Goal: Information Seeking & Learning: Learn about a topic

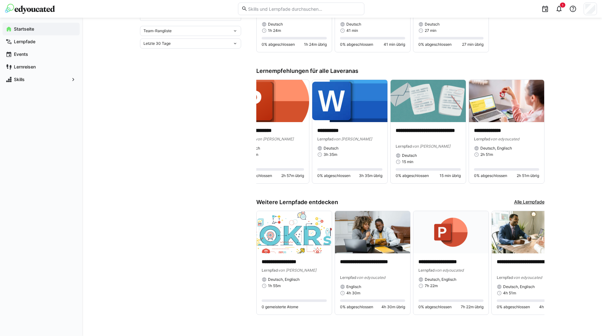
scroll to position [264, 0]
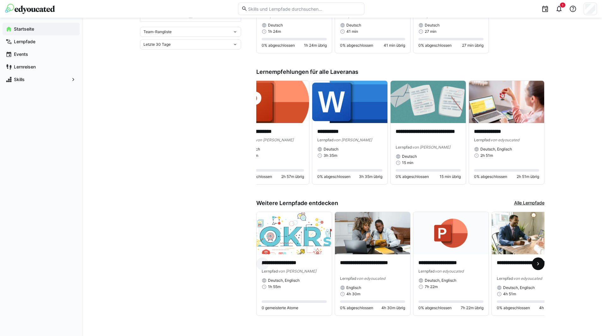
click at [539, 264] on eds-icon at bounding box center [538, 264] width 6 height 6
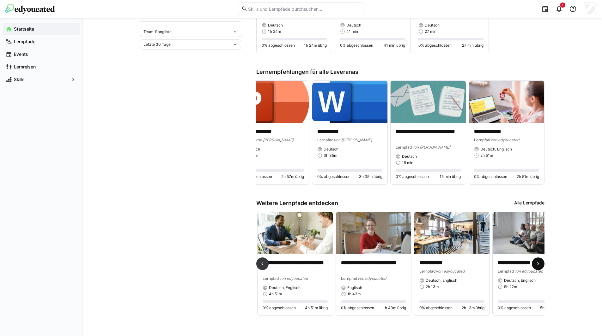
scroll to position [0, 235]
click at [539, 264] on eds-icon at bounding box center [538, 264] width 6 height 6
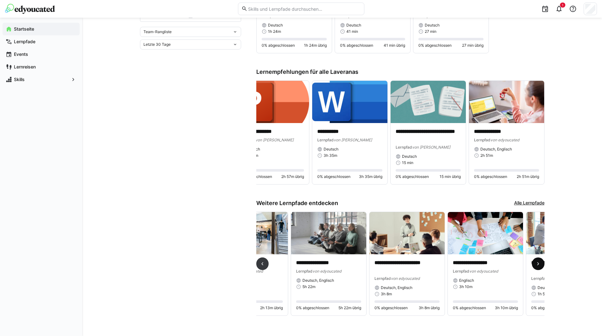
scroll to position [0, 470]
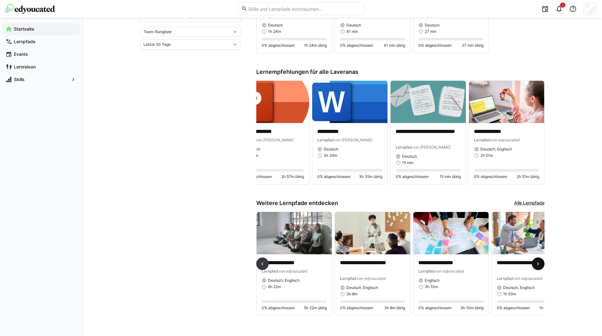
click at [539, 264] on eds-icon at bounding box center [538, 264] width 6 height 6
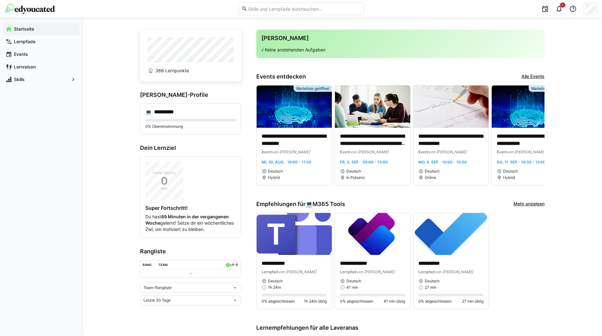
scroll to position [0, 0]
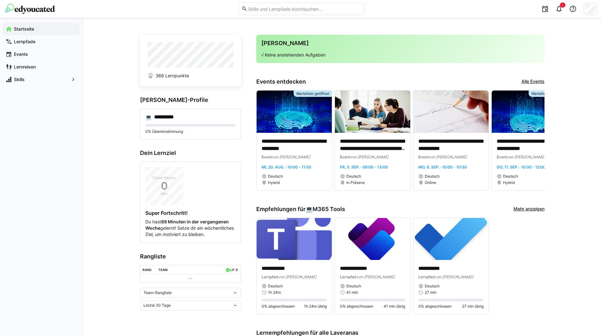
click at [236, 296] on eds-icon at bounding box center [234, 293] width 5 height 5
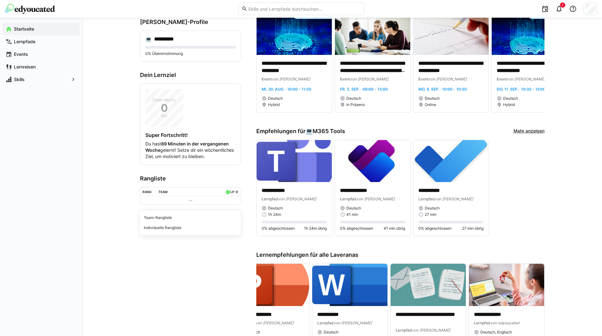
scroll to position [95, 0]
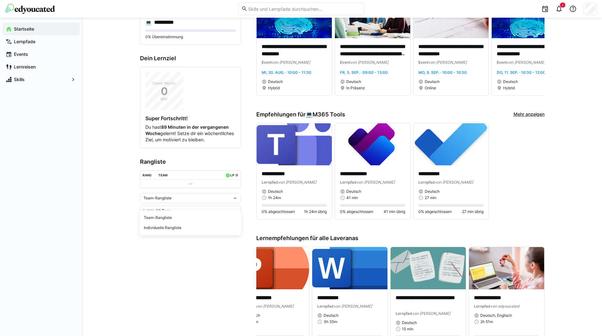
click at [192, 260] on app-home-left "**********" at bounding box center [190, 215] width 101 height 551
click at [235, 214] on eds-icon at bounding box center [234, 210] width 5 height 5
click at [170, 241] on div "Letzte 30 Tage" at bounding box center [190, 240] width 93 height 5
click at [237, 201] on eds-icon at bounding box center [234, 198] width 5 height 5
click at [190, 226] on div "Individuelle Rangliste" at bounding box center [190, 228] width 93 height 5
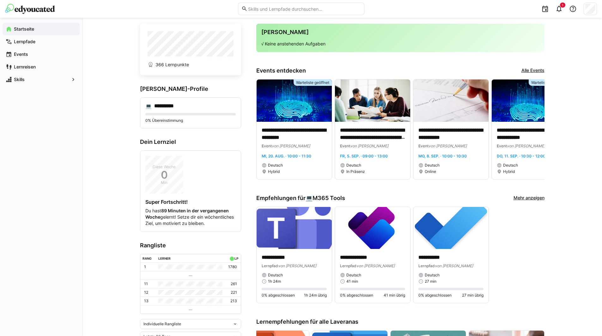
scroll to position [0, 0]
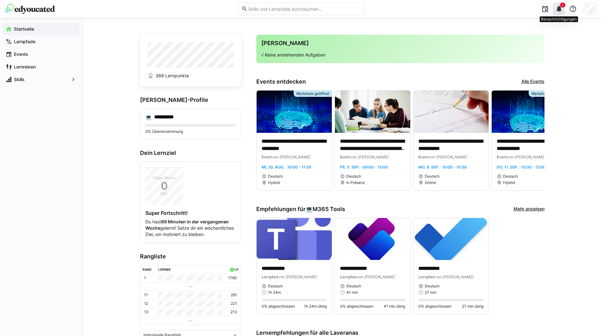
click at [562, 9] on eds-icon at bounding box center [559, 9] width 8 height 8
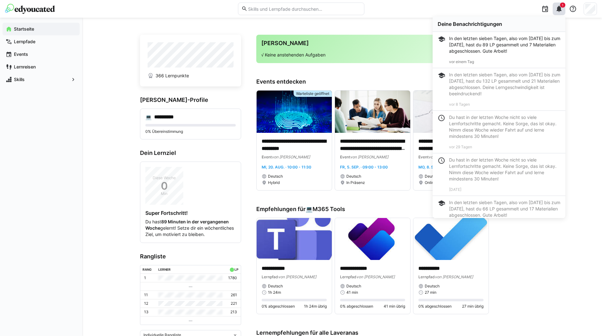
click at [463, 43] on div "In den letzten sieben Tagen, also vom [DATE] bis zum [DATE], hast du 89 LP gesa…" at bounding box center [504, 44] width 111 height 19
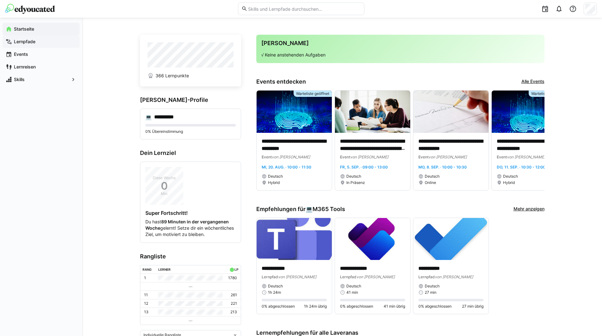
click at [0, 0] on app-navigation-label "Lernpfade" at bounding box center [0, 0] width 0 height 0
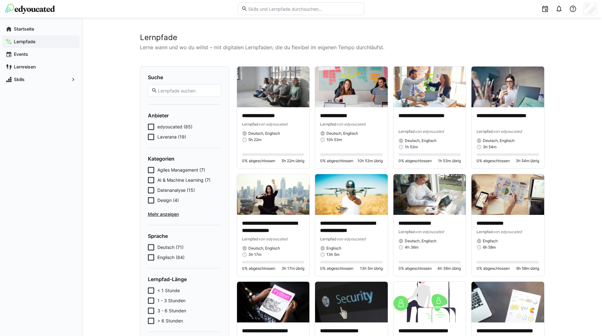
click at [152, 127] on icon at bounding box center [151, 127] width 6 height 6
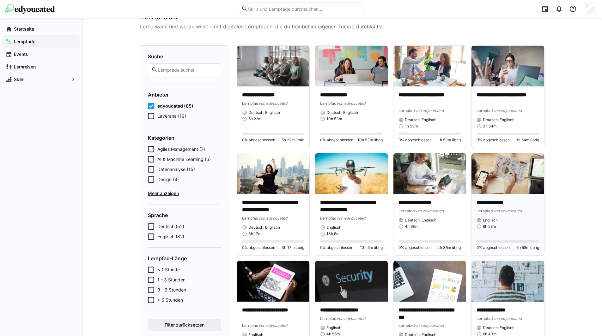
scroll to position [32, 0]
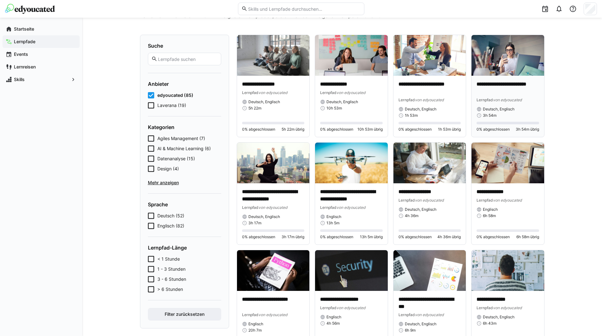
click at [487, 84] on p "**********" at bounding box center [507, 88] width 63 height 15
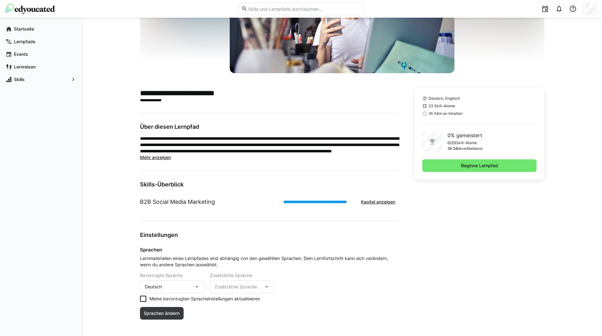
scroll to position [92, 0]
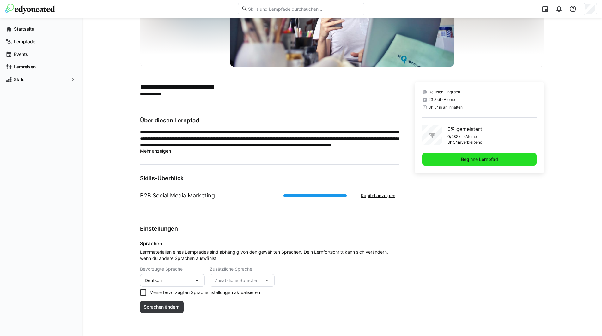
click at [476, 160] on span "Beginne Lernpfad" at bounding box center [479, 159] width 39 height 6
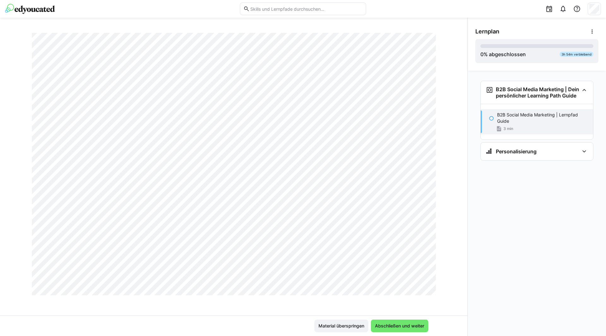
scroll to position [327, 0]
click at [379, 324] on span "Abschließen und weiter" at bounding box center [399, 326] width 51 height 6
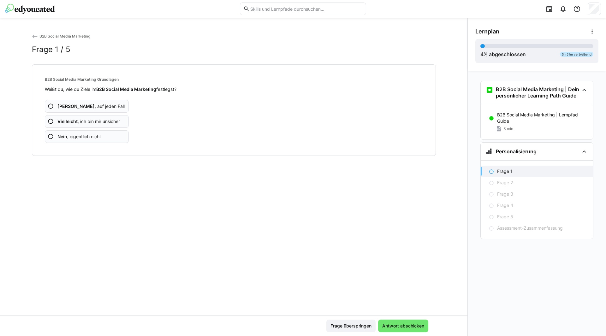
click at [51, 122] on eds-icon at bounding box center [51, 121] width 6 height 6
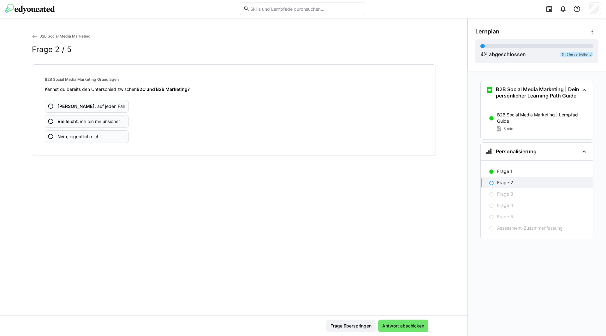
click at [50, 107] on eds-icon at bounding box center [51, 106] width 6 height 6
click at [49, 135] on eds-icon at bounding box center [51, 137] width 6 height 6
click at [48, 122] on eds-icon at bounding box center [51, 121] width 6 height 6
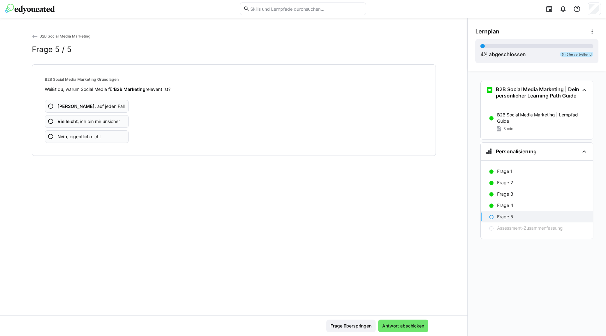
click at [52, 121] on eds-icon at bounding box center [51, 121] width 6 height 6
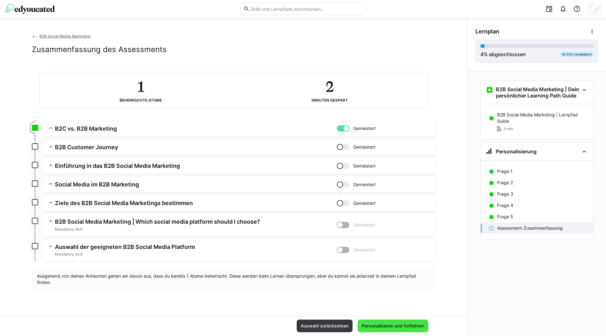
click at [393, 327] on span "Personalisieren und fortfahren" at bounding box center [393, 326] width 64 height 6
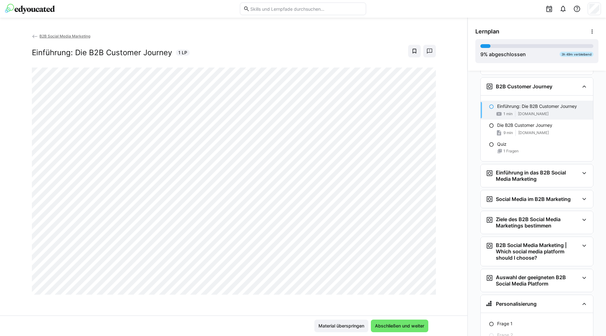
scroll to position [120, 0]
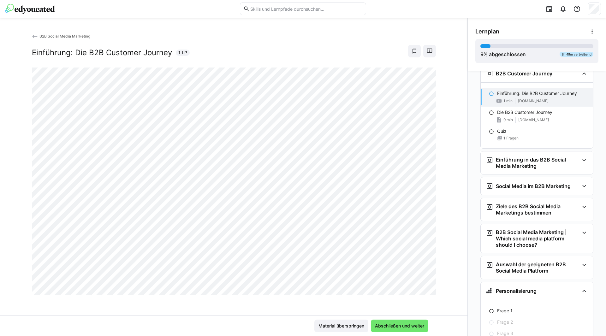
click at [450, 316] on div "Material überspringen Abschließen und weiter" at bounding box center [234, 326] width 468 height 21
click at [397, 329] on span "Abschließen und weiter" at bounding box center [399, 326] width 51 height 6
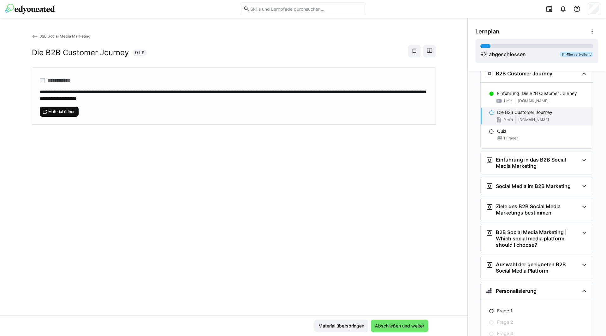
click at [66, 115] on span "Material öffnen" at bounding box center [59, 112] width 39 height 10
click at [402, 328] on span "Abschließen und weiter" at bounding box center [399, 326] width 51 height 6
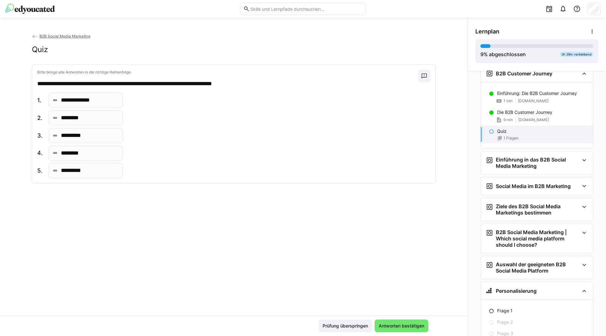
click at [80, 137] on p "*********" at bounding box center [74, 136] width 26 height 8
click at [424, 76] on eds-icon at bounding box center [424, 76] width 6 height 6
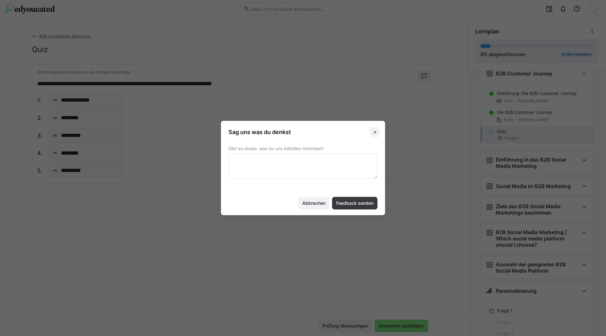
click at [374, 133] on eds-icon at bounding box center [375, 132] width 5 height 5
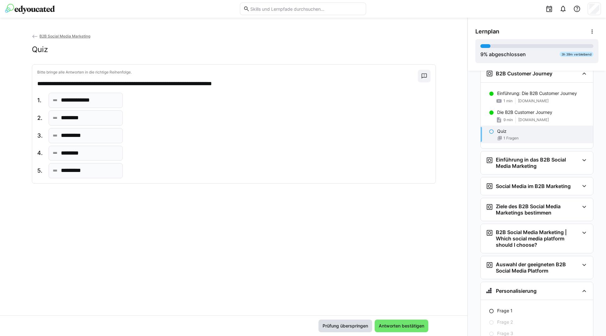
click at [340, 328] on span "Prüfung überspringen" at bounding box center [345, 326] width 47 height 6
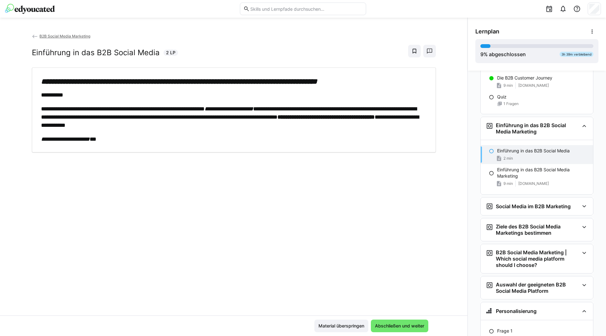
scroll to position [125, 0]
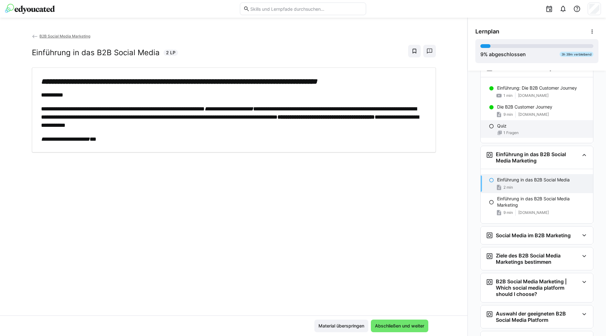
click at [489, 129] on eds-icon at bounding box center [491, 126] width 5 height 5
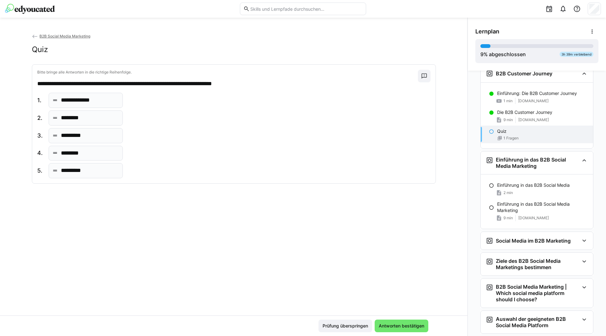
click at [34, 98] on div "**********" at bounding box center [234, 124] width 404 height 119
drag, startPoint x: 54, startPoint y: 118, endPoint x: 53, endPoint y: 96, distance: 21.8
drag, startPoint x: 81, startPoint y: 101, endPoint x: 162, endPoint y: 133, distance: 86.5
drag, startPoint x: 72, startPoint y: 153, endPoint x: 75, endPoint y: 172, distance: 19.6
drag, startPoint x: 69, startPoint y: 119, endPoint x: 69, endPoint y: 101, distance: 18.3
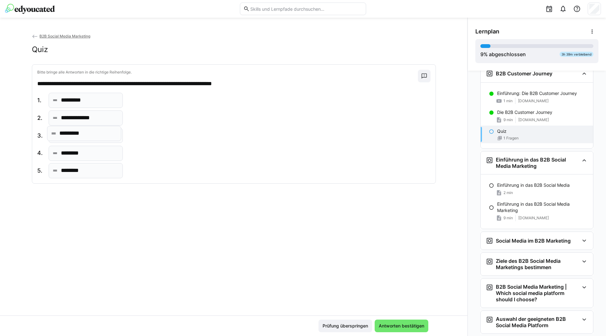
drag, startPoint x: 84, startPoint y: 156, endPoint x: 84, endPoint y: 136, distance: 19.9
click at [397, 324] on span "Antworten bestätigen" at bounding box center [401, 326] width 47 height 6
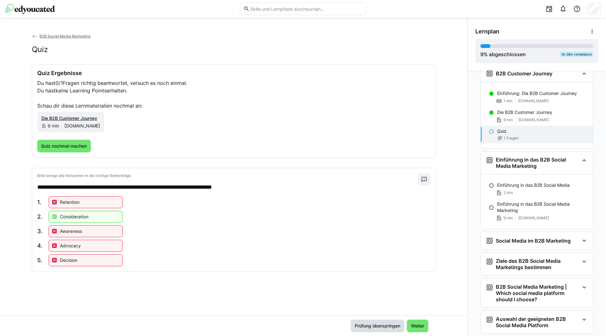
click at [388, 326] on span "Prüfung überspringen" at bounding box center [377, 326] width 47 height 6
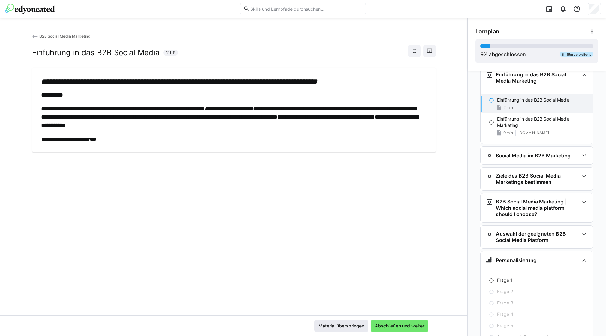
scroll to position [207, 0]
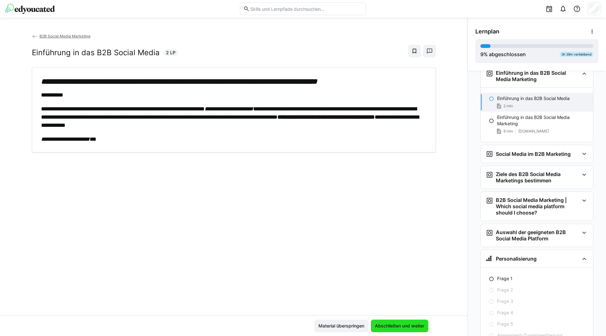
click at [400, 329] on span "Abschließen und weiter" at bounding box center [399, 326] width 51 height 6
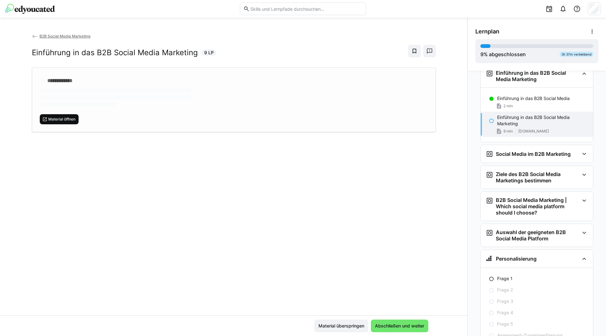
click at [63, 121] on span "Material öffnen" at bounding box center [62, 119] width 28 height 5
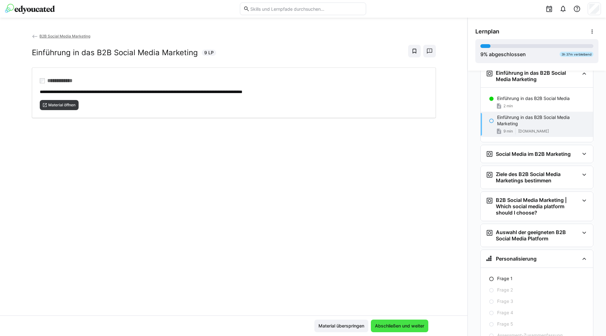
click at [409, 327] on span "Abschließen und weiter" at bounding box center [399, 326] width 51 height 6
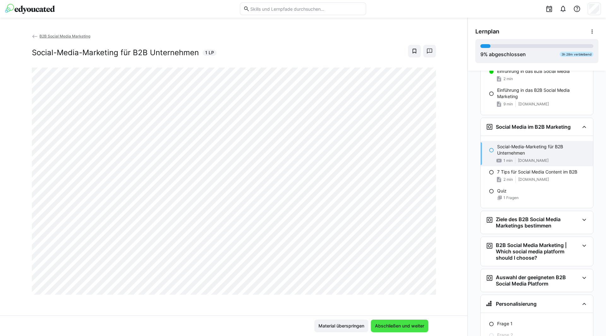
scroll to position [243, 0]
